Goal: Task Accomplishment & Management: Manage account settings

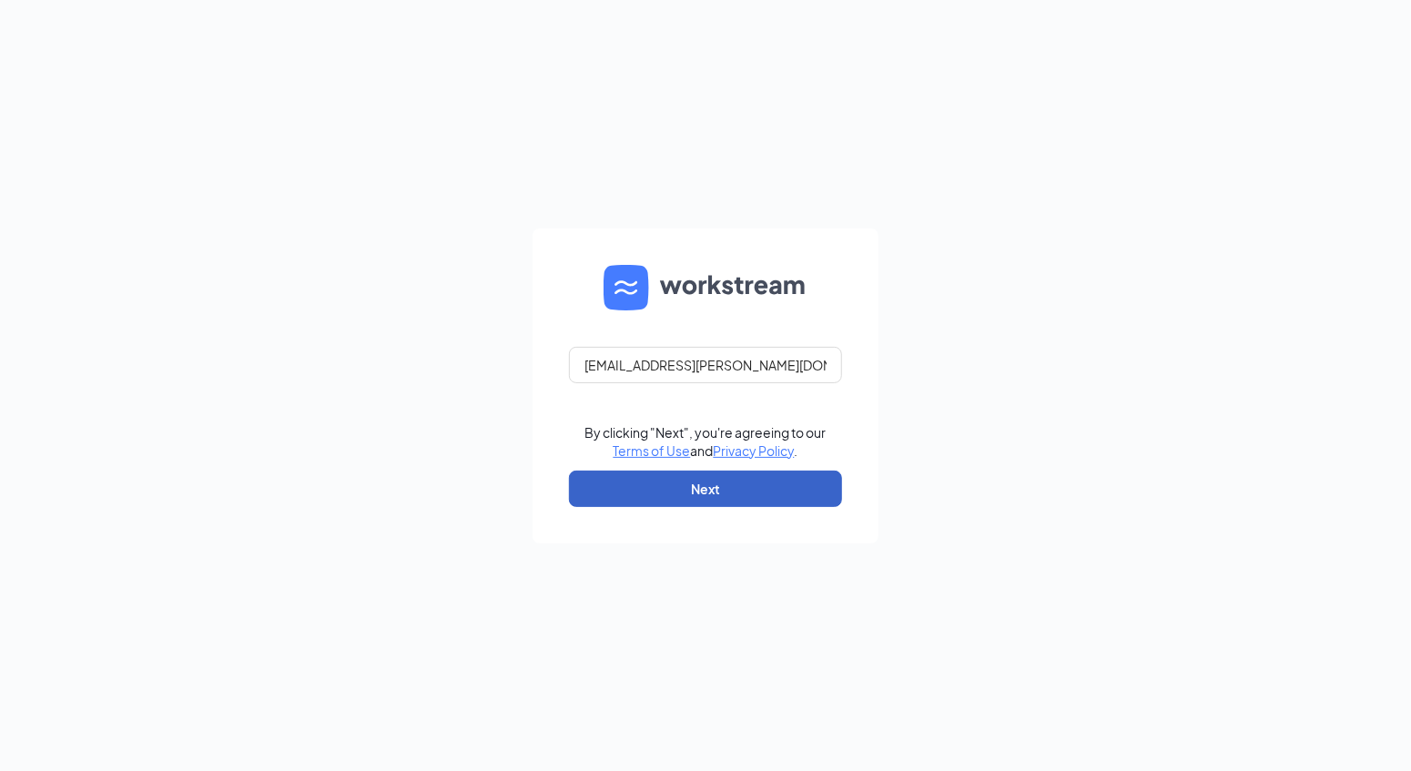
click at [822, 484] on button "Next" at bounding box center [705, 489] width 273 height 36
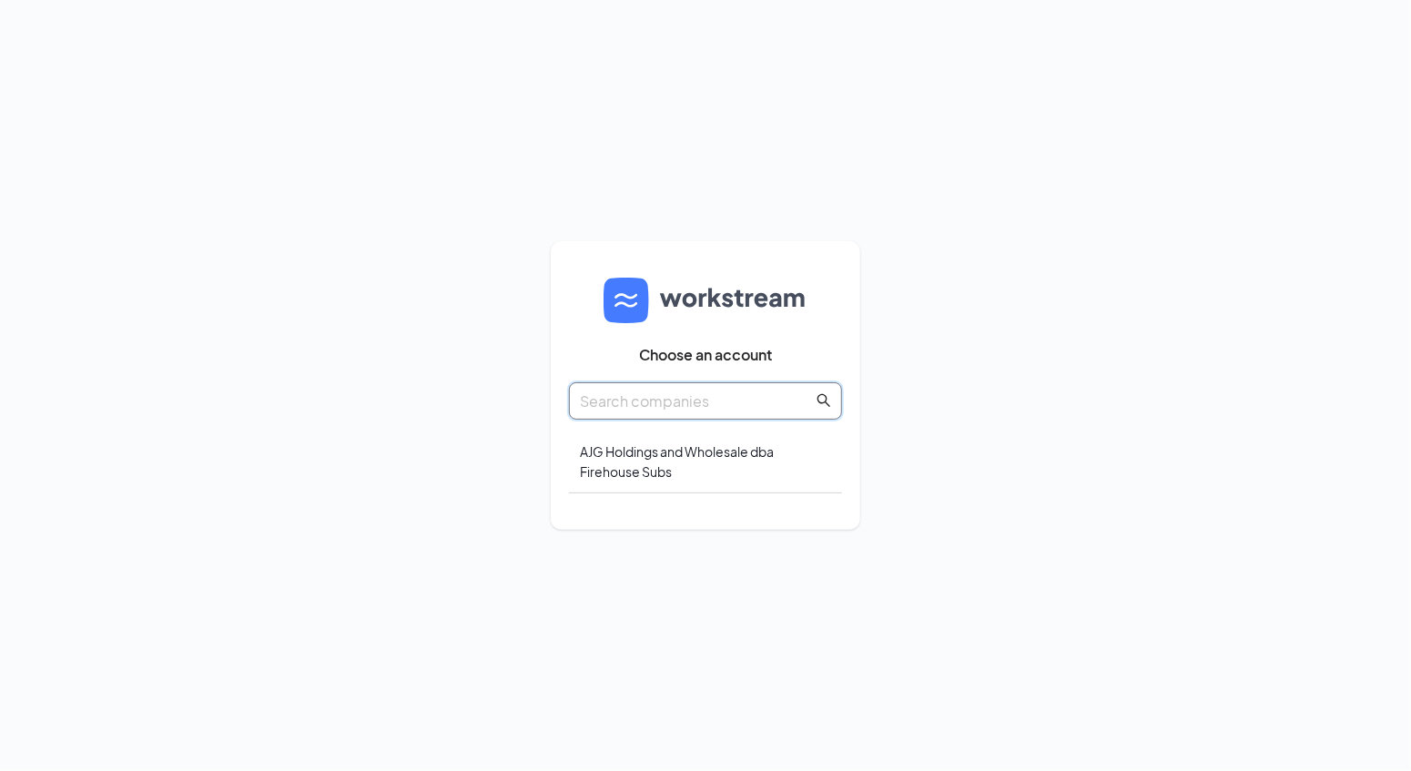
click at [698, 407] on input "text" at bounding box center [696, 401] width 233 height 23
click at [685, 450] on div "AJG Holdings and Wholesale dba Firehouse Subs" at bounding box center [705, 461] width 273 height 63
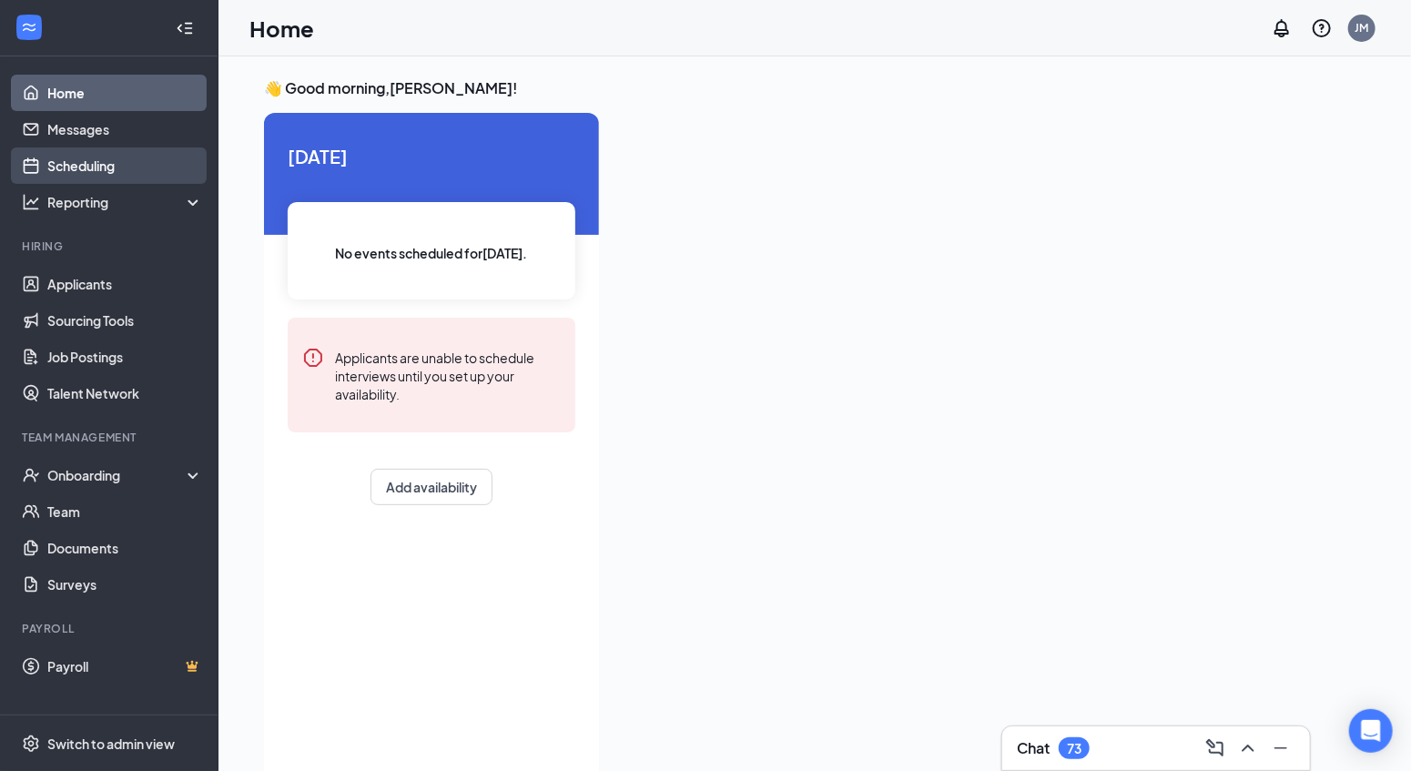
click at [127, 158] on link "Scheduling" at bounding box center [125, 165] width 156 height 36
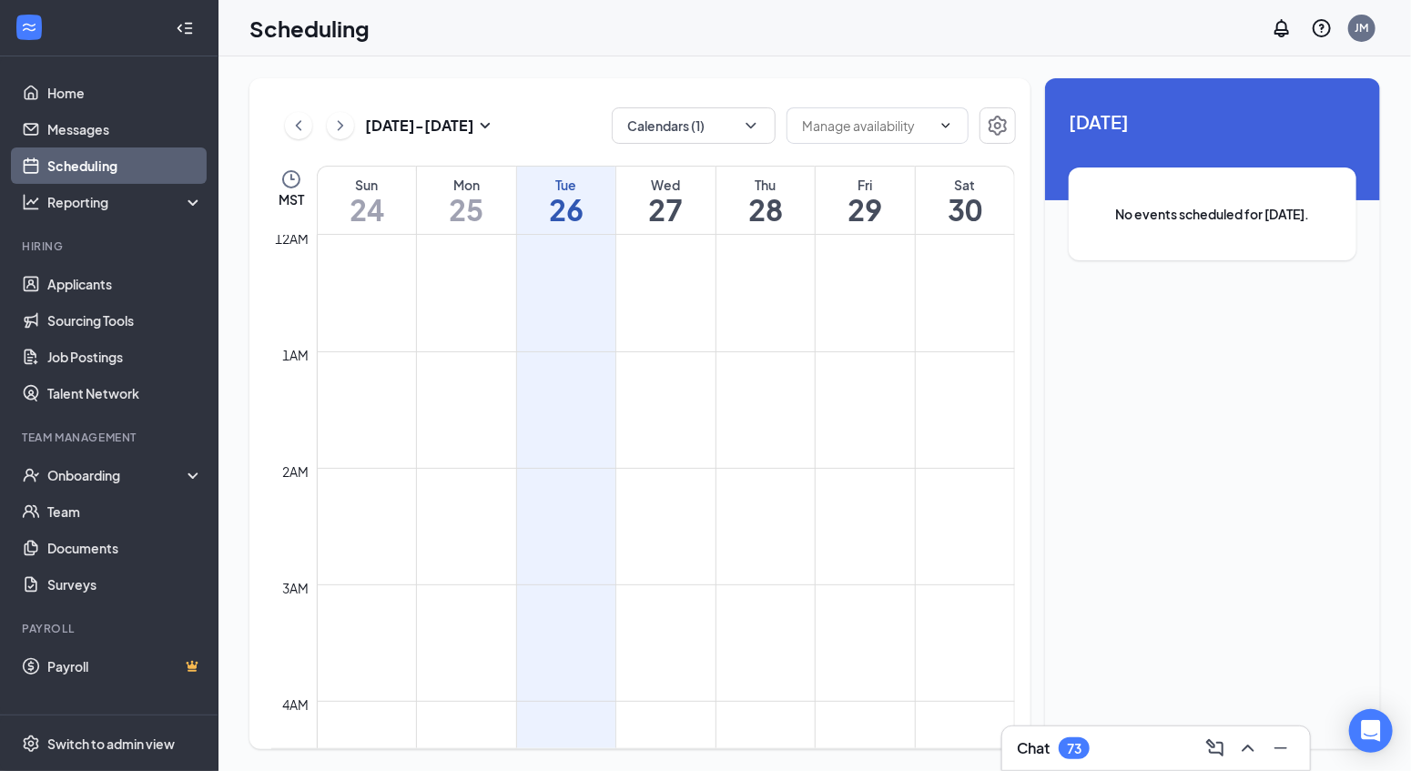
scroll to position [895, 0]
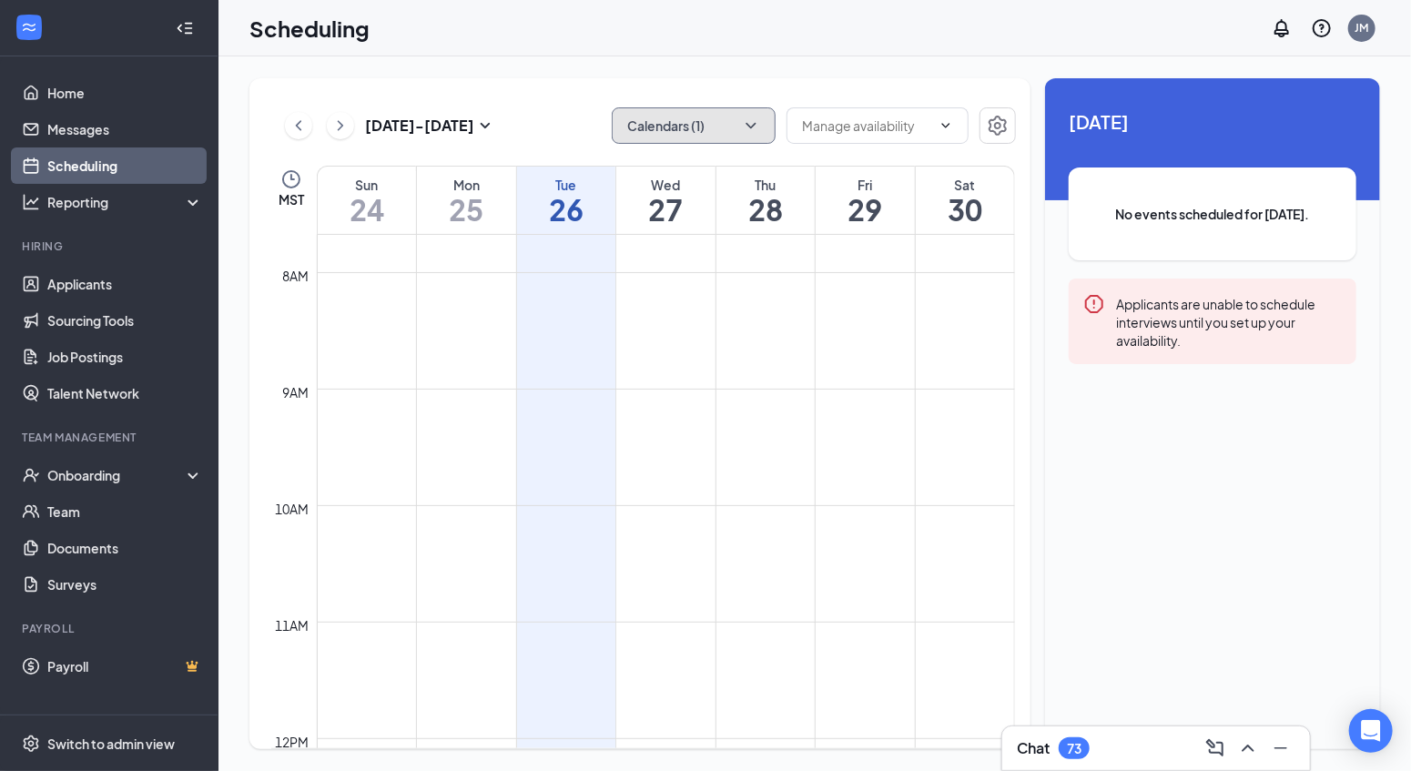
click at [753, 126] on icon "ChevronDown" at bounding box center [751, 125] width 18 height 18
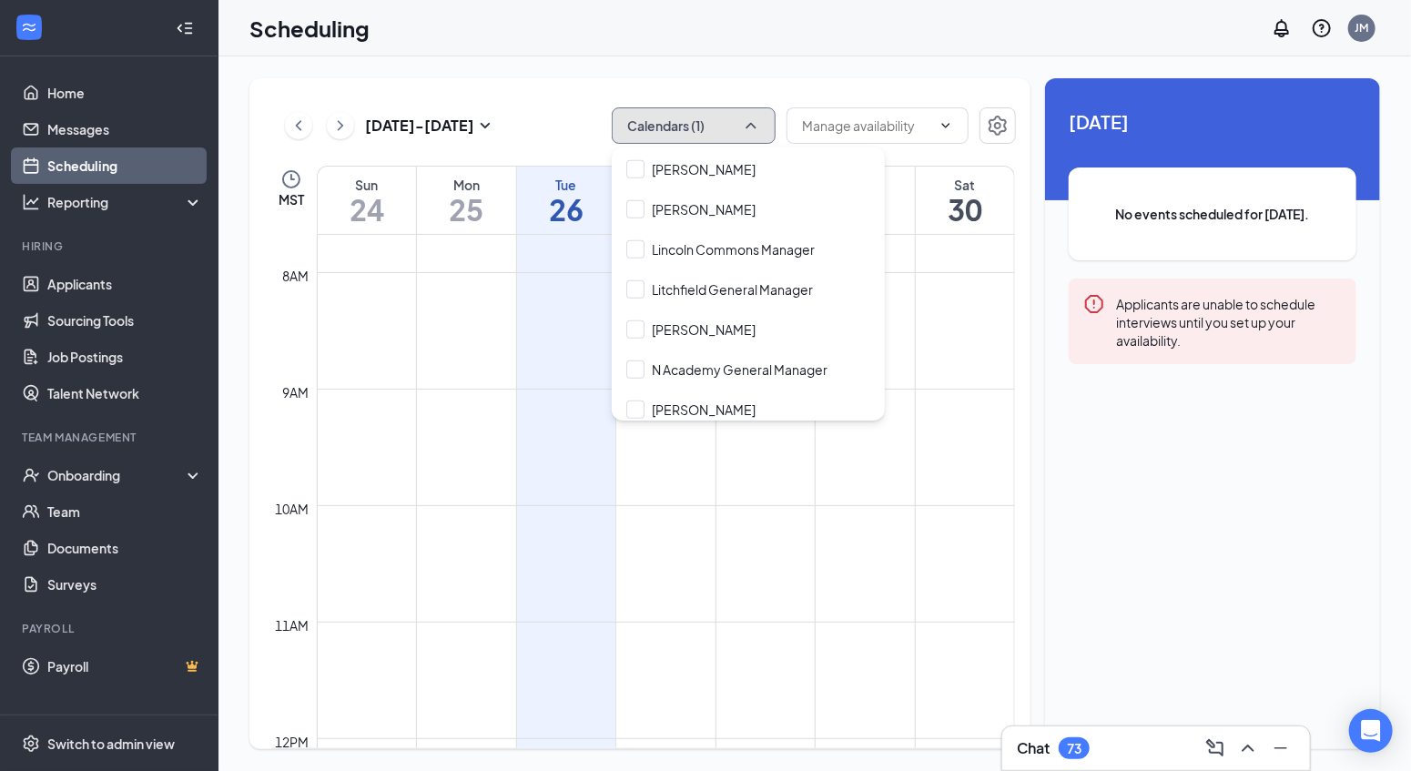
scroll to position [692, 0]
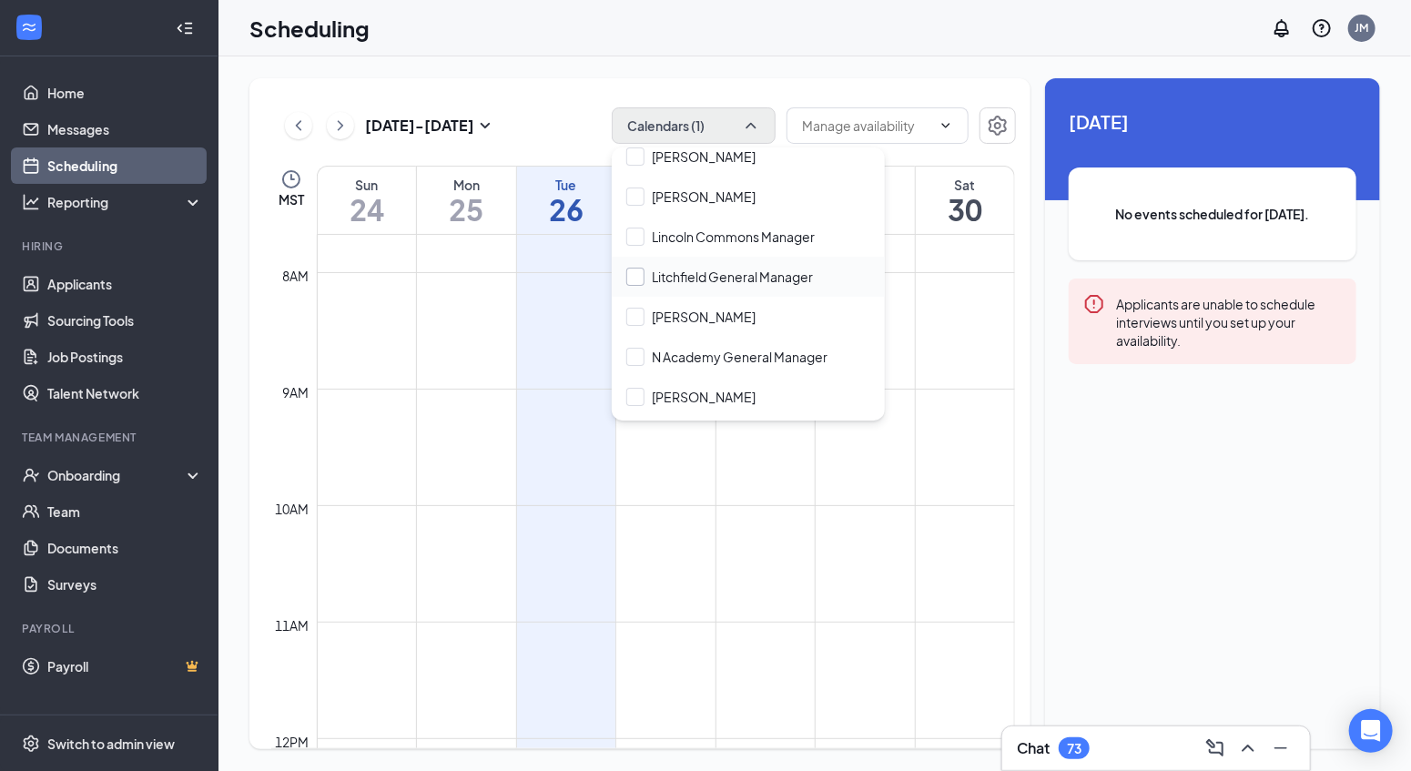
click at [699, 274] on input "Litchfield General Manager" at bounding box center [719, 277] width 187 height 18
checkbox input "true"
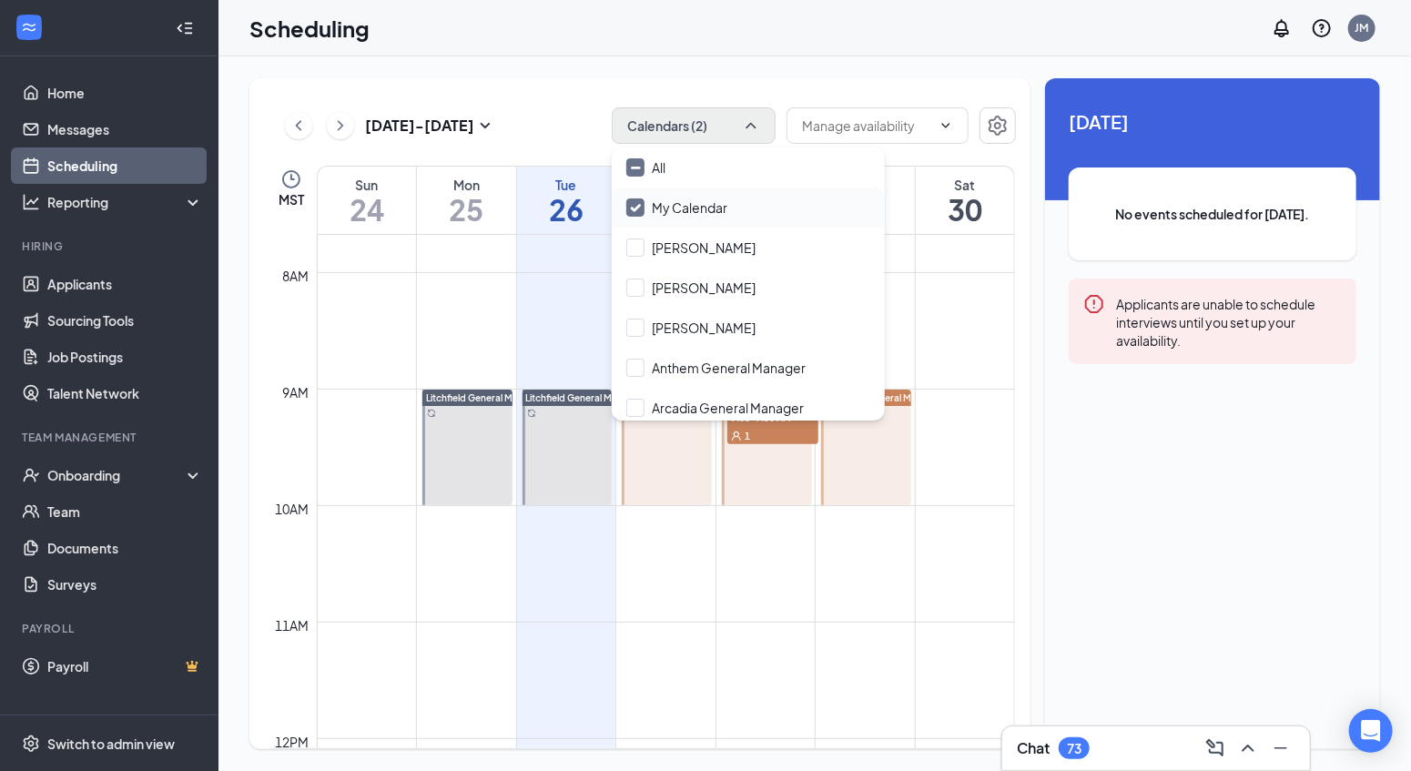
click at [684, 202] on input "My Calendar" at bounding box center [676, 207] width 101 height 18
checkbox input "false"
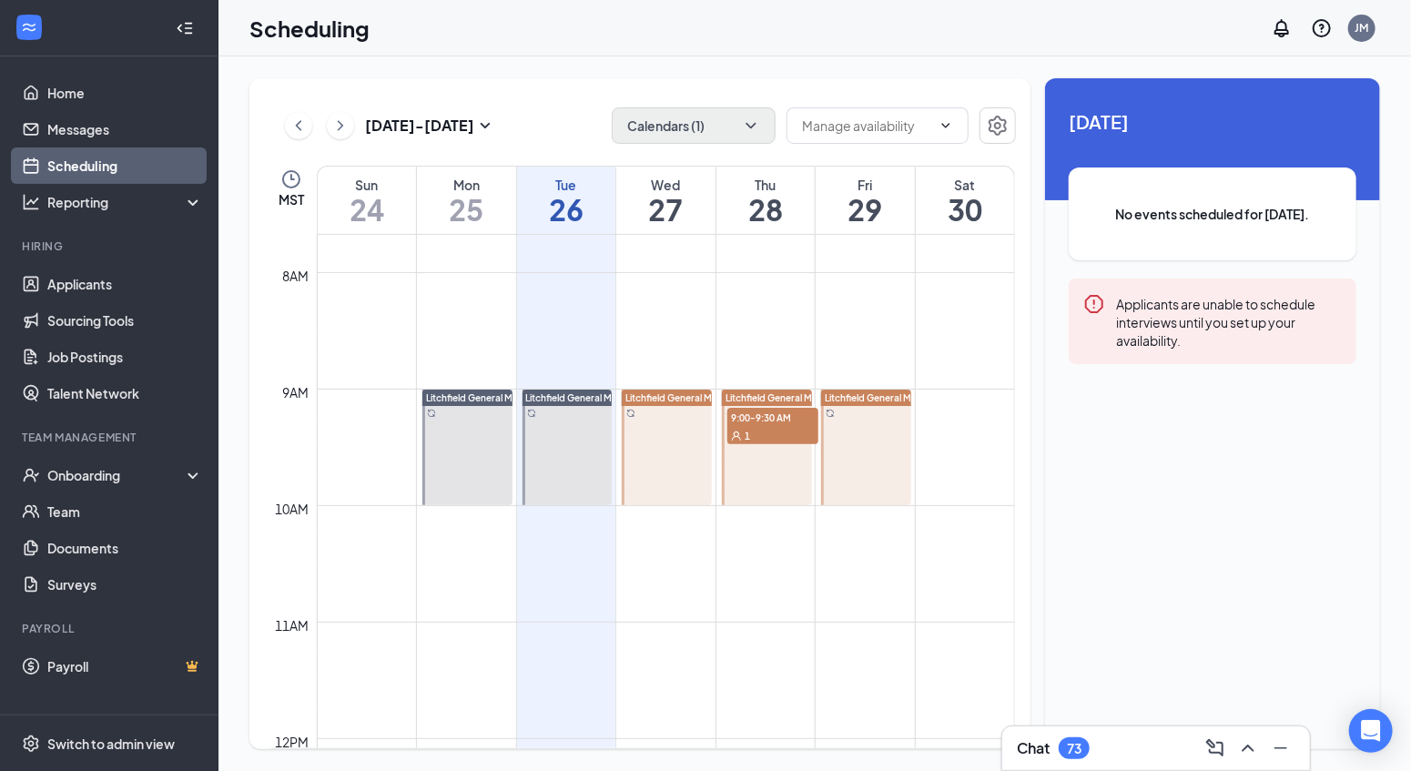
click at [684, 66] on div "Aug 24 - Aug 30 Calendars (1) MST Sun 24 Mon 25 Tue 26 Wed 27 Thu 28 Fri 29 Sat…" at bounding box center [814, 413] width 1192 height 714
click at [760, 430] on div "1" at bounding box center [772, 435] width 91 height 18
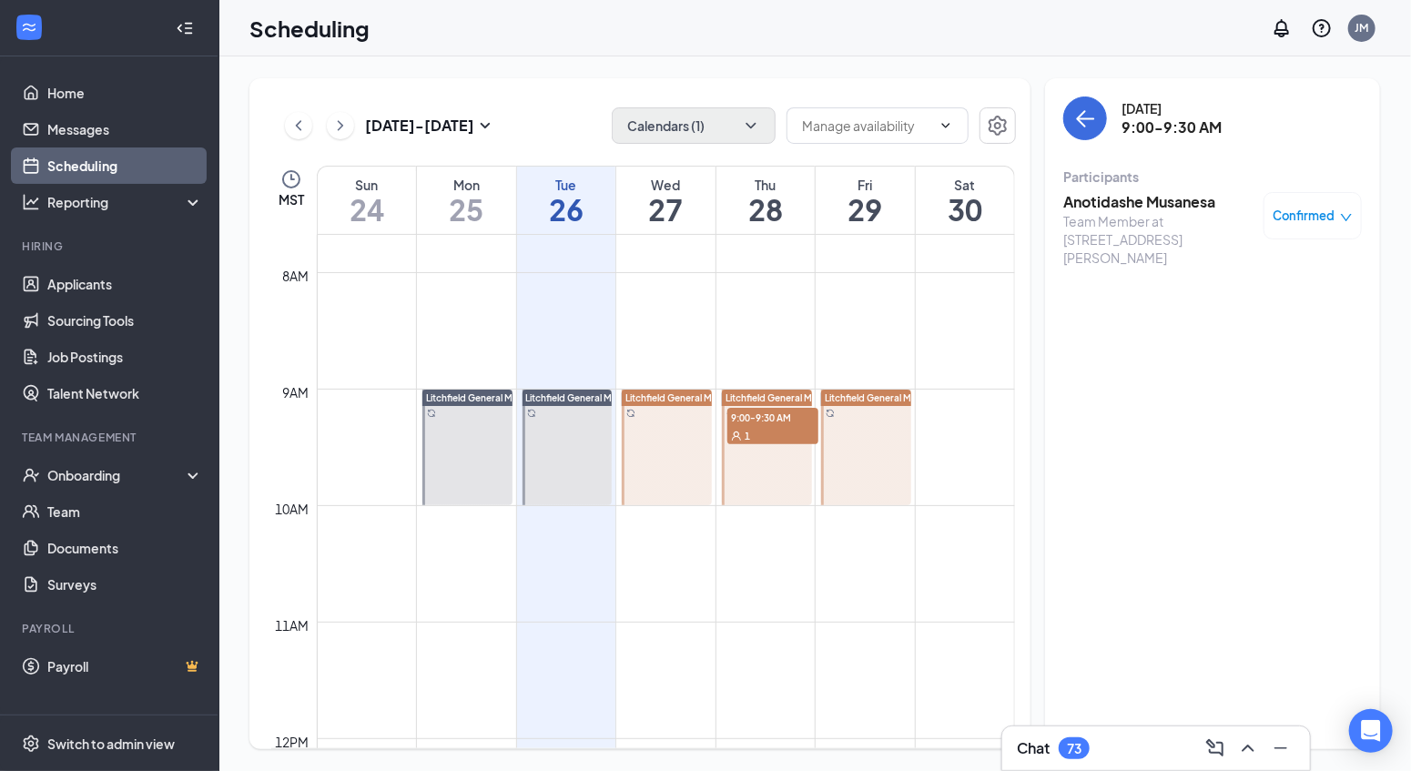
click at [1108, 203] on h3 "Anotidashe Musanesa" at bounding box center [1158, 202] width 191 height 20
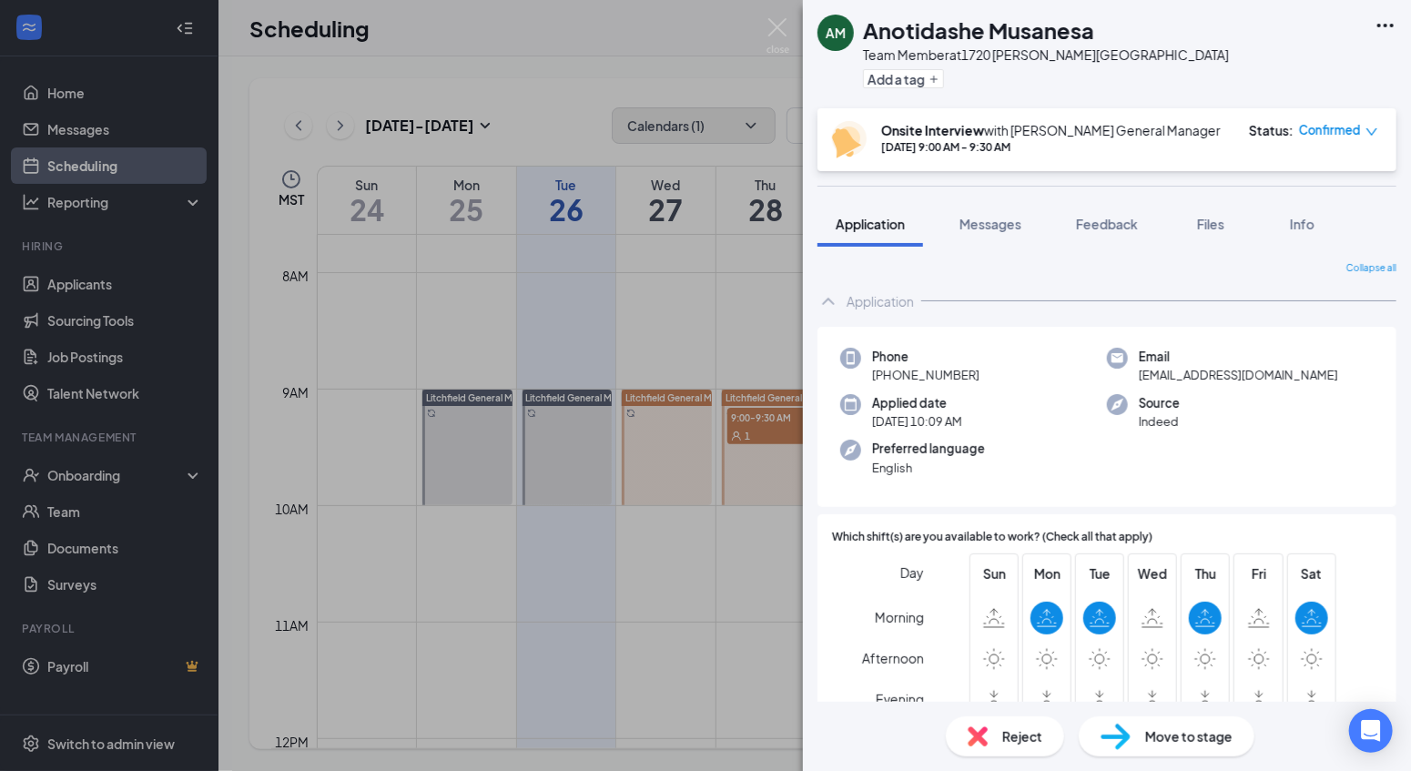
click at [1363, 133] on div "Confirmed" at bounding box center [1338, 130] width 79 height 18
click at [786, 30] on img at bounding box center [777, 35] width 23 height 35
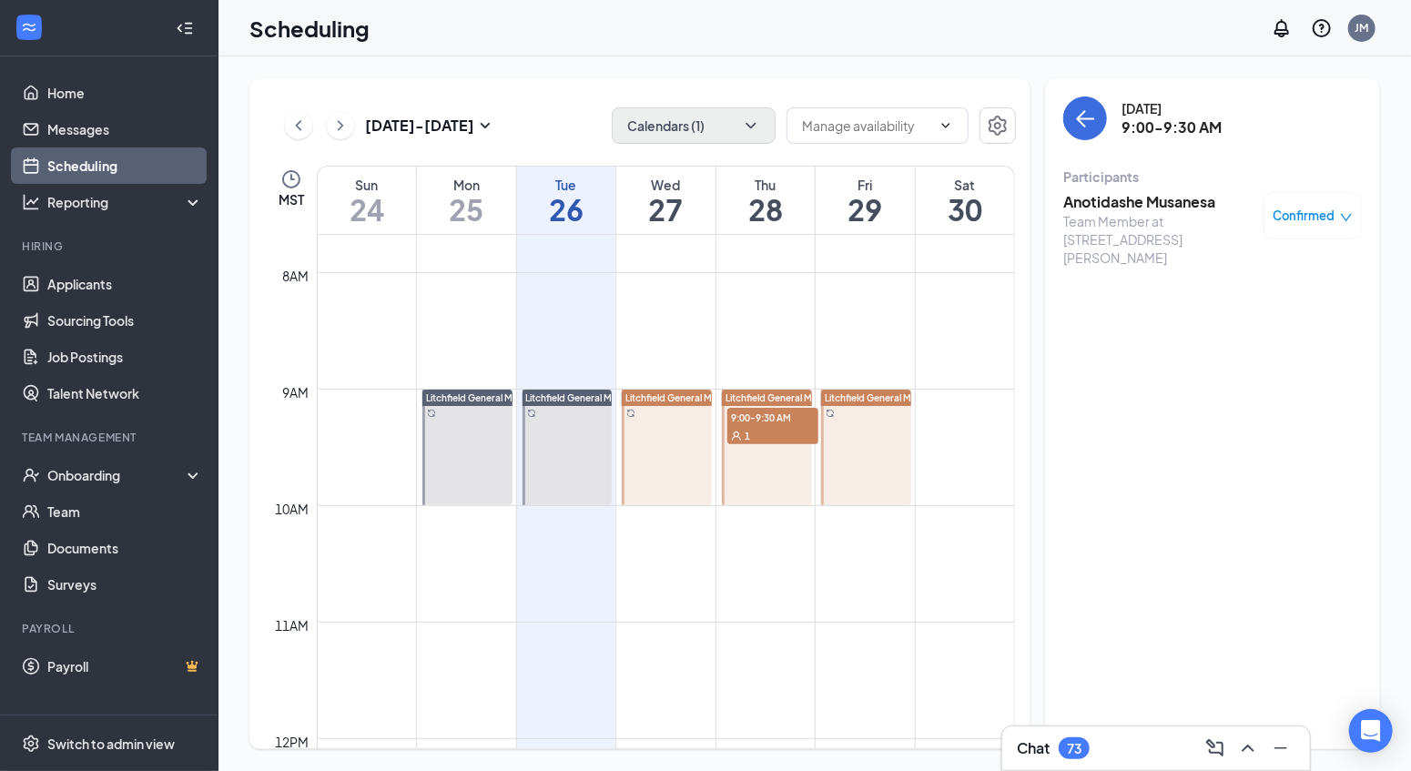
click at [1150, 202] on h3 "Anotidashe Musanesa" at bounding box center [1158, 202] width 191 height 20
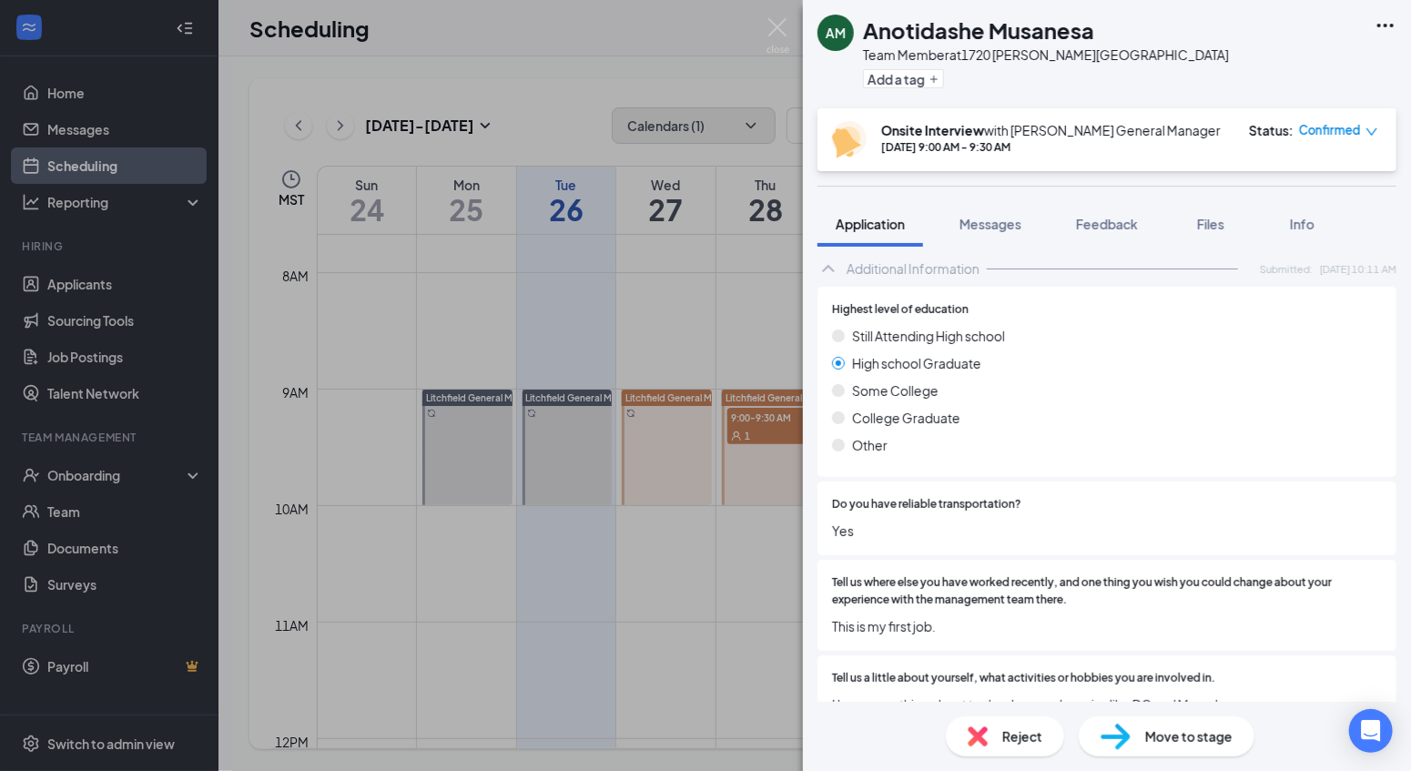
scroll to position [1175, 0]
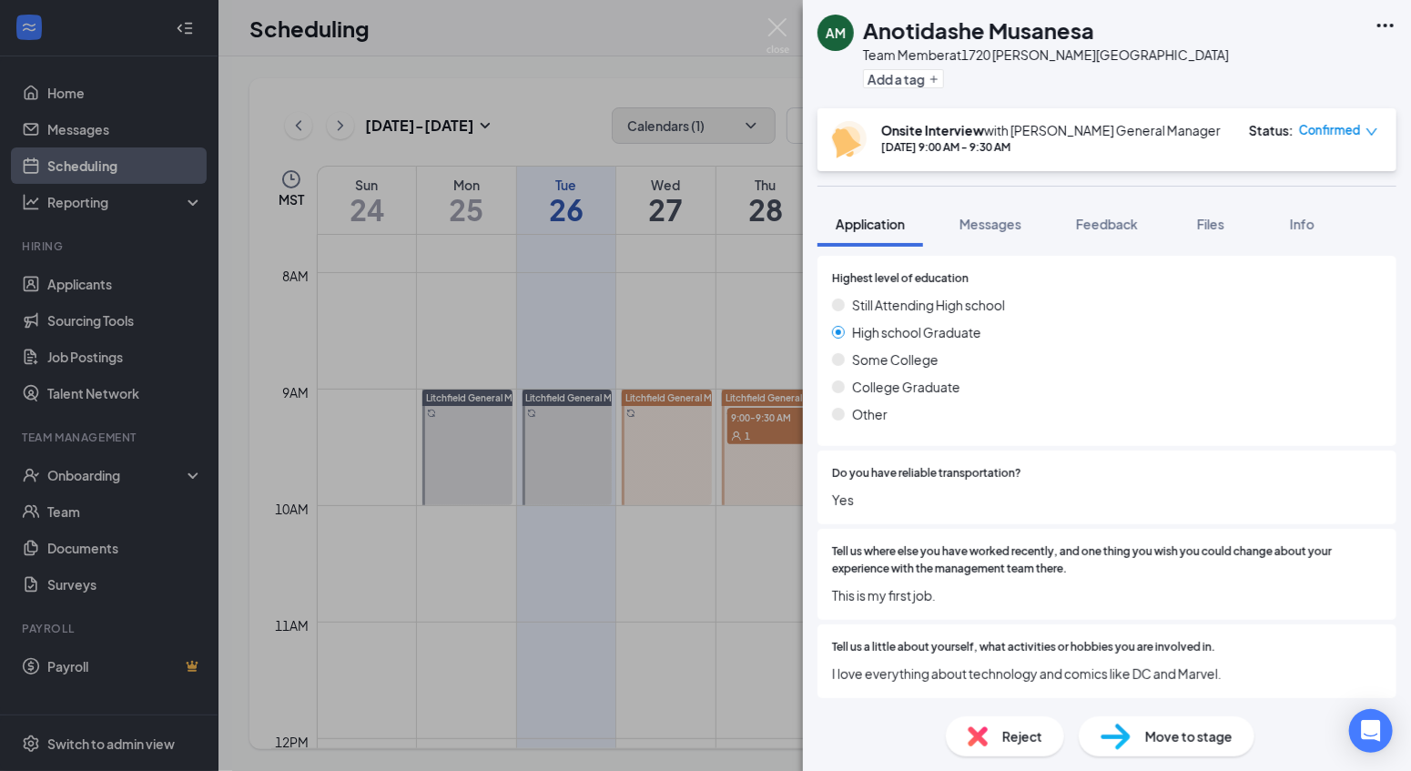
click at [625, 46] on div "AM Anotidashe Musanesa Team Member at 1720 GW Litchfield Park Add a tag Onsite …" at bounding box center [705, 385] width 1411 height 771
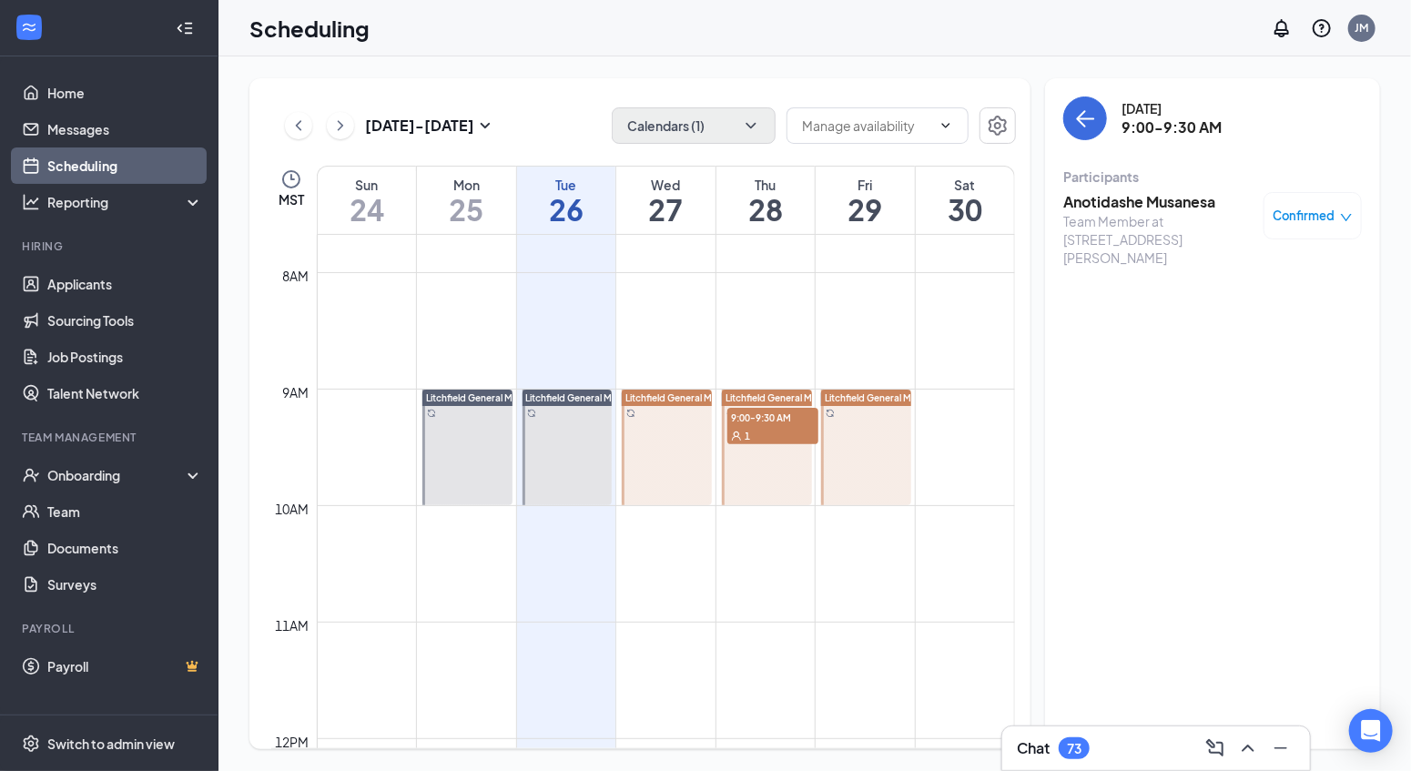
click at [768, 32] on div "Scheduling JM" at bounding box center [814, 28] width 1192 height 56
click at [750, 129] on icon "ChevronDown" at bounding box center [751, 125] width 18 height 18
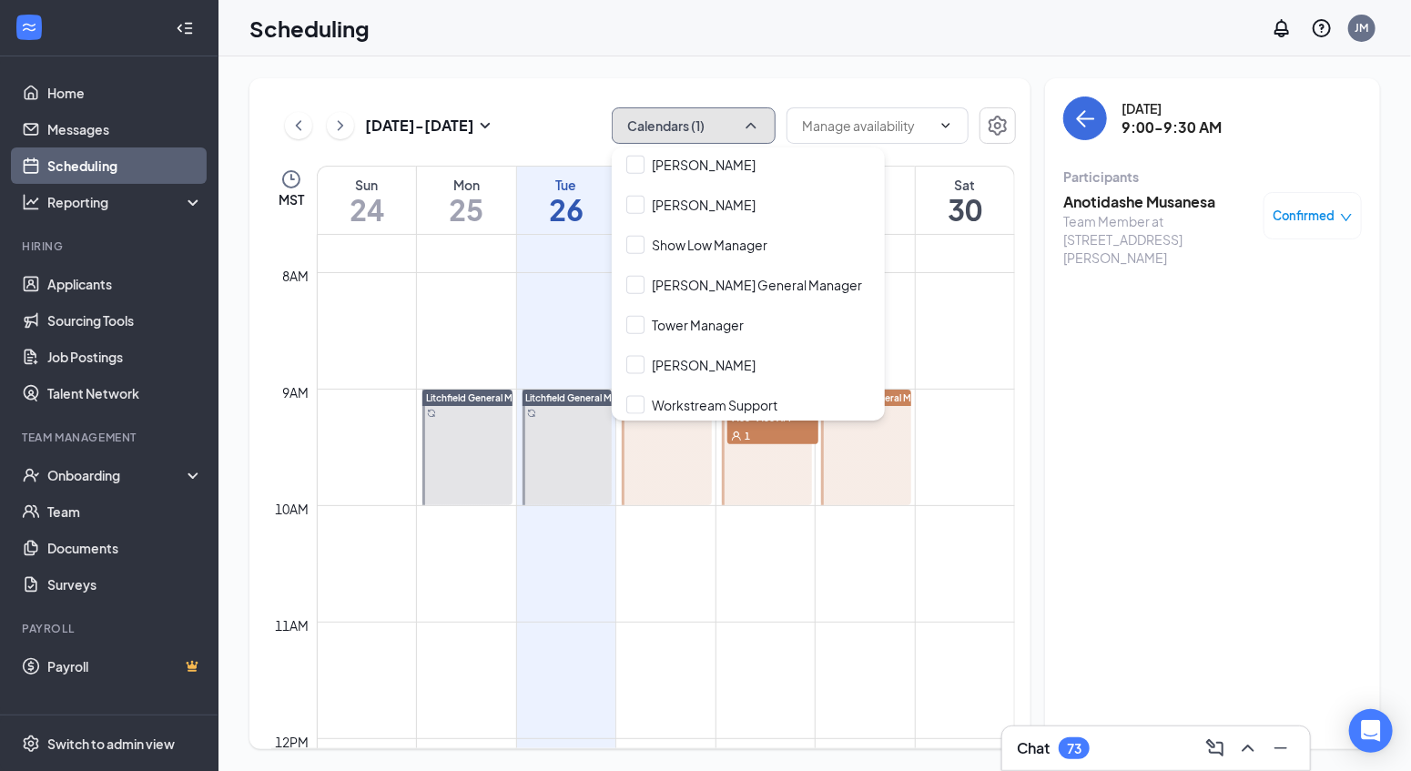
scroll to position [1129, 0]
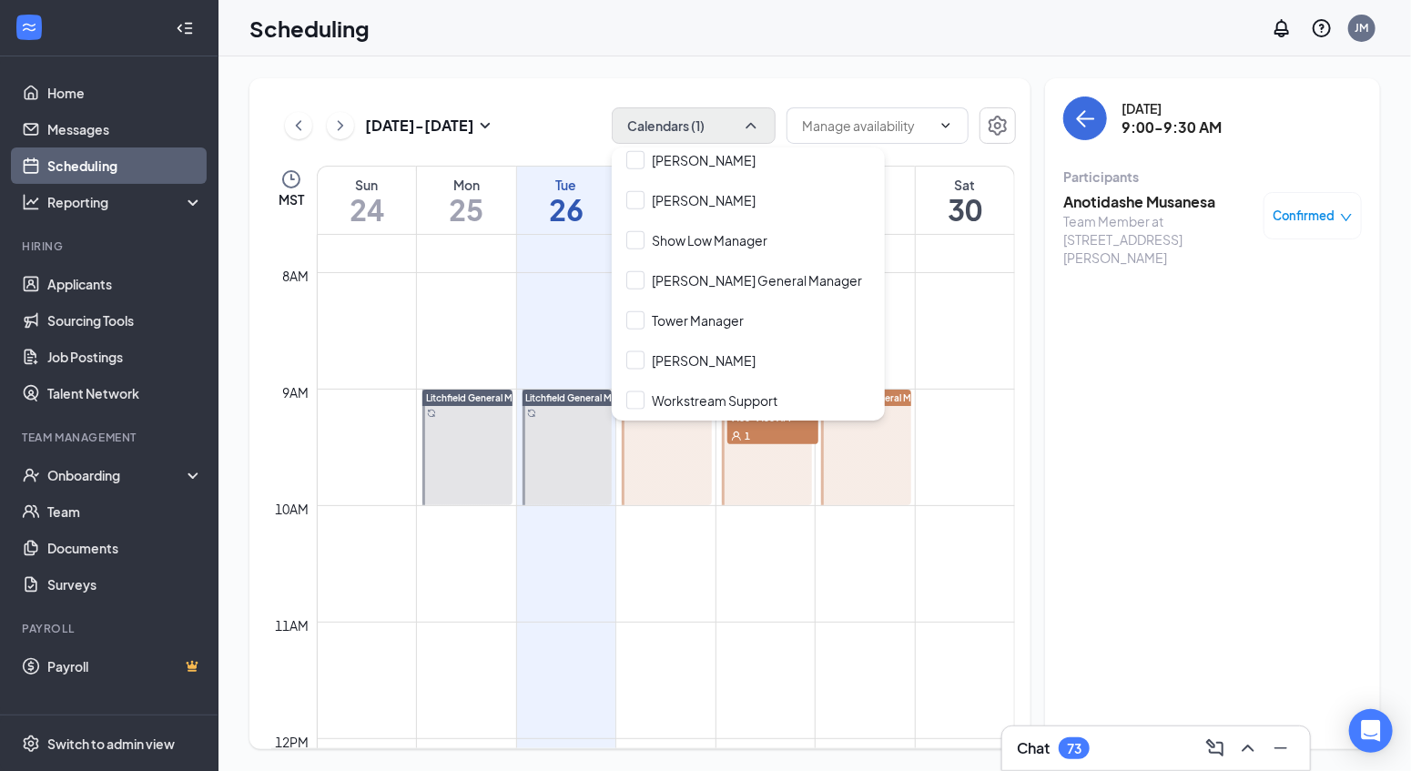
click at [702, 287] on input "Tolleson General Manager" at bounding box center [744, 280] width 236 height 18
checkbox input "true"
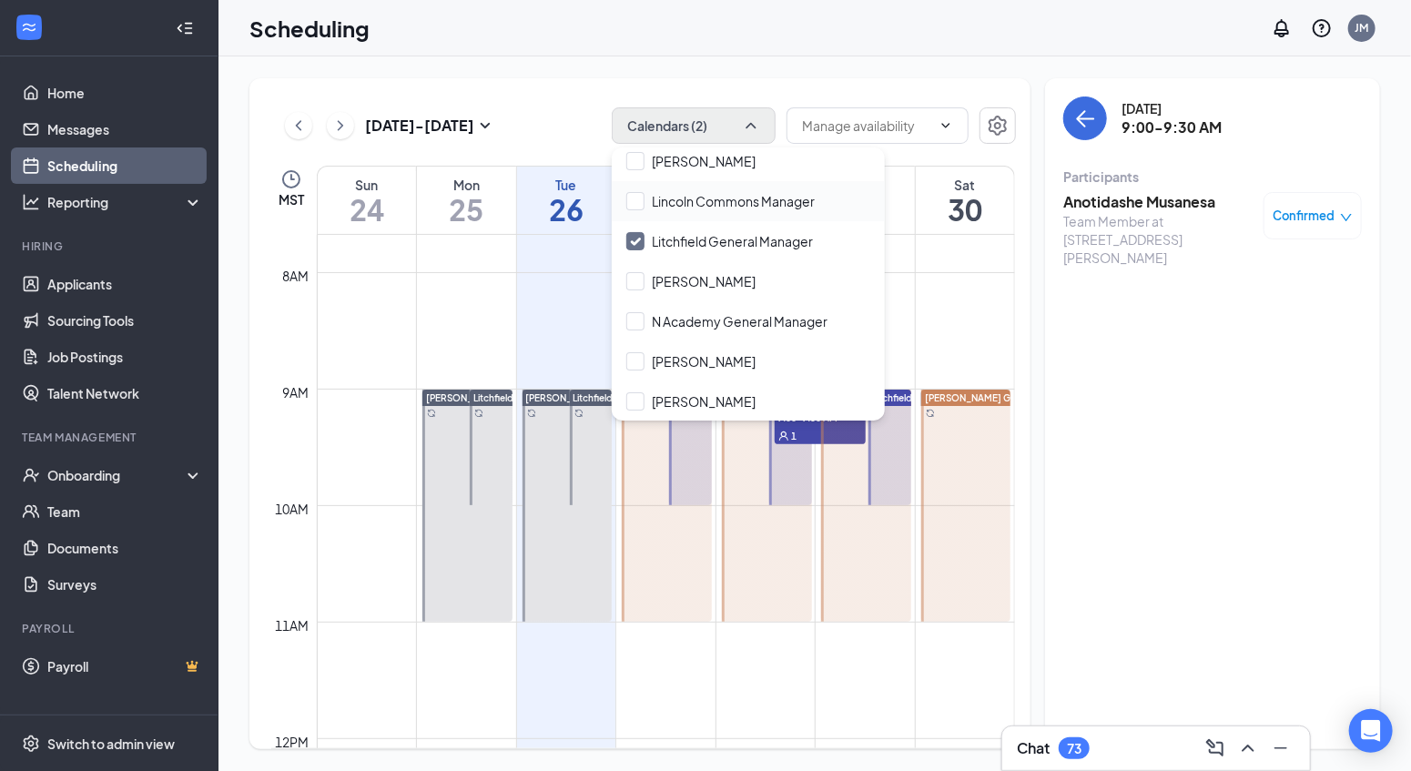
scroll to position [724, 0]
click at [716, 243] on input "Litchfield General Manager" at bounding box center [719, 244] width 187 height 18
checkbox input "false"
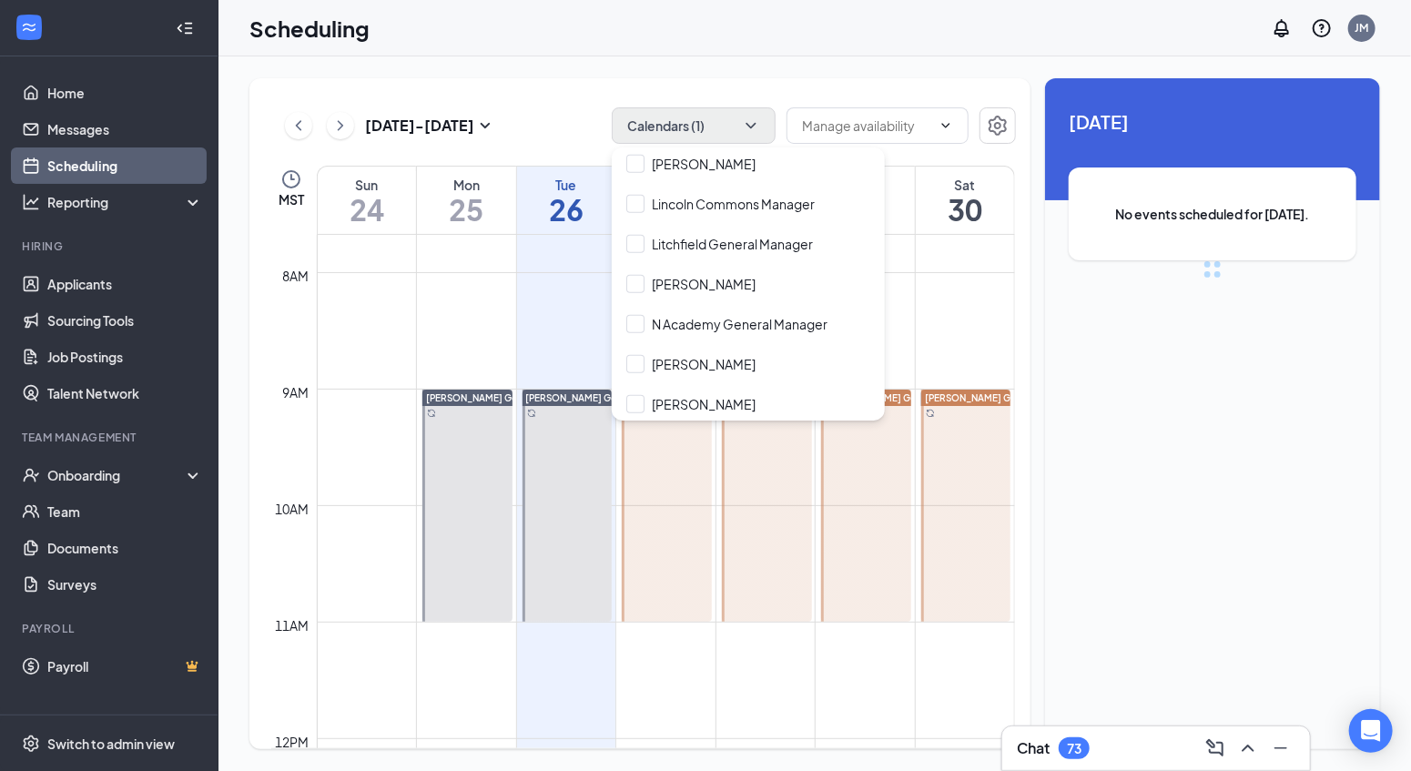
click at [809, 65] on div "Aug 24 - Aug 30 Calendars (1) MST Sun 24 Mon 25 Tue 26 Wed 27 Thu 28 Fri 29 Sat…" at bounding box center [814, 413] width 1192 height 714
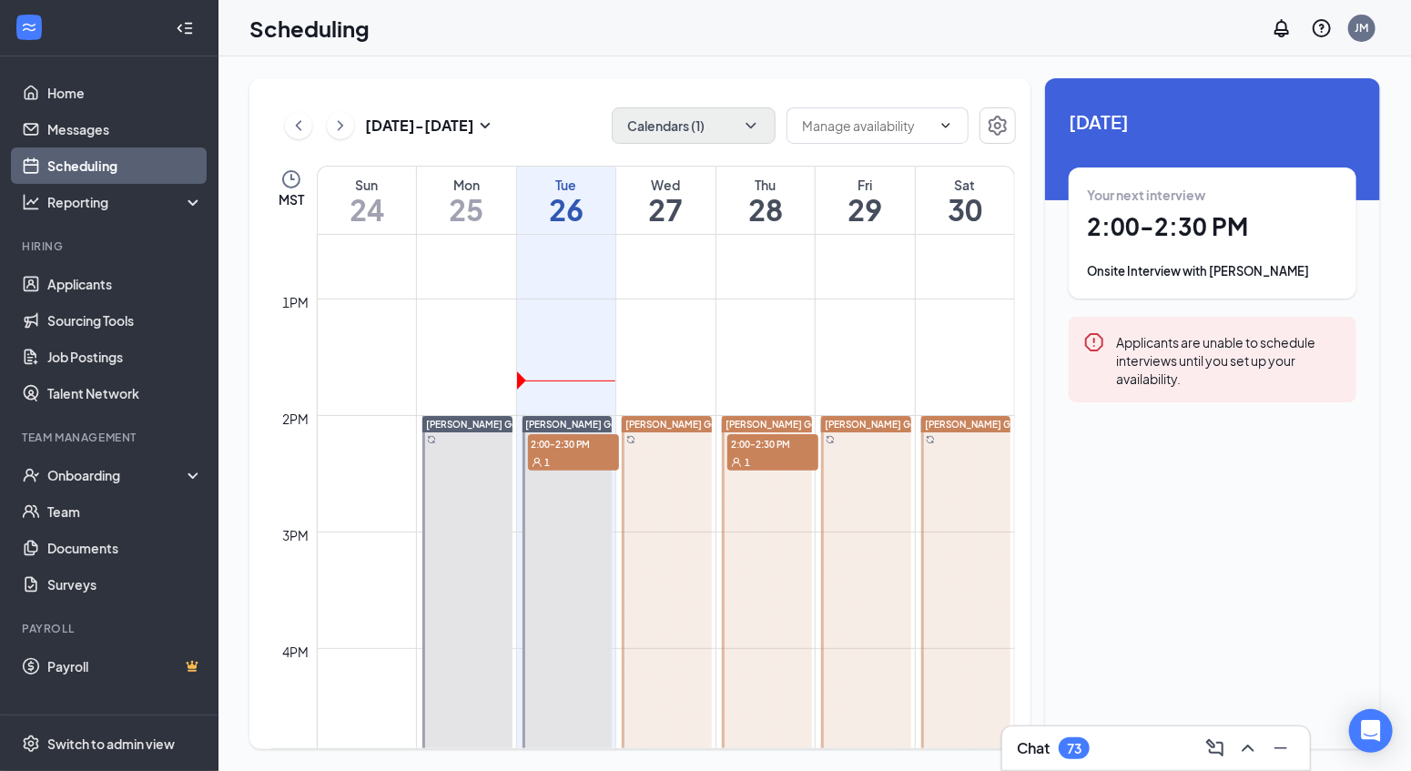
scroll to position [1472, 0]
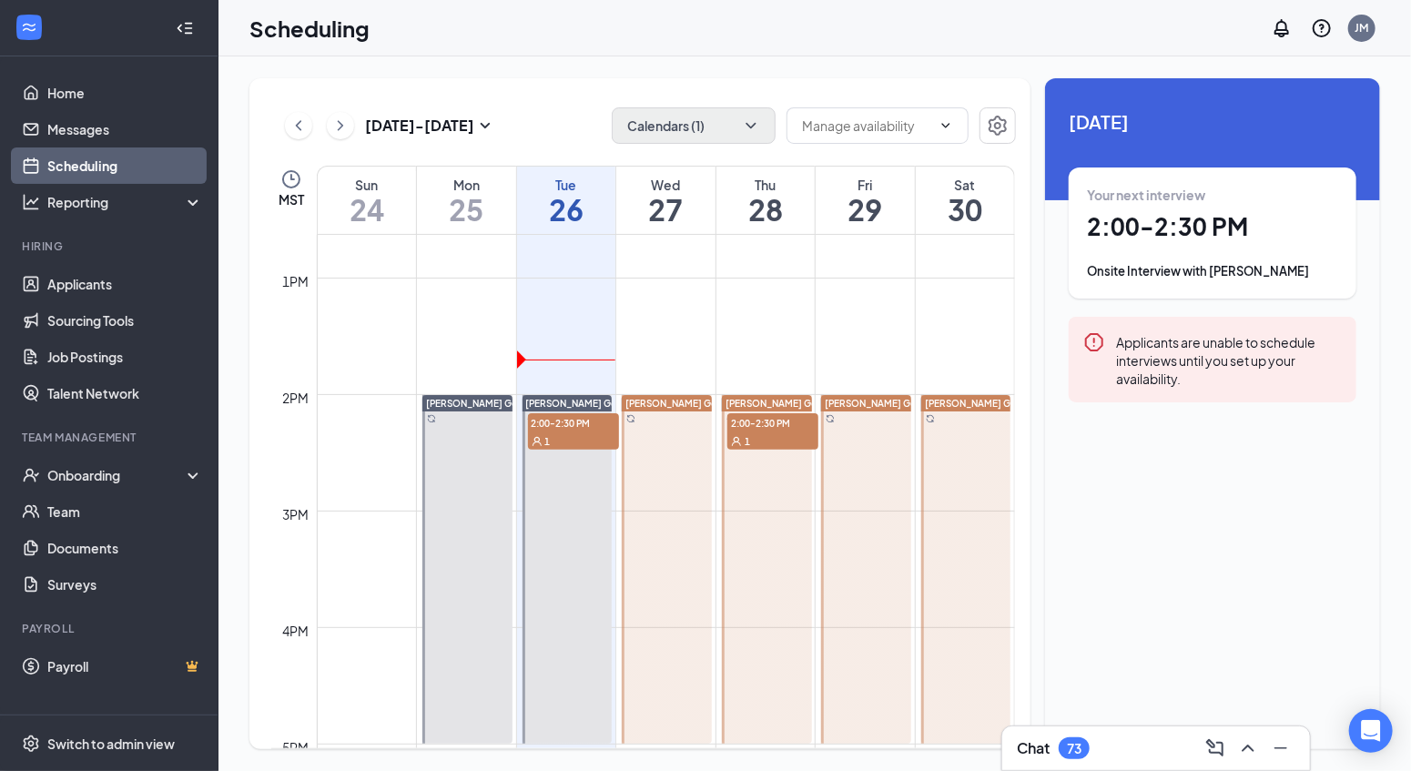
click at [765, 436] on div "1" at bounding box center [772, 440] width 91 height 18
